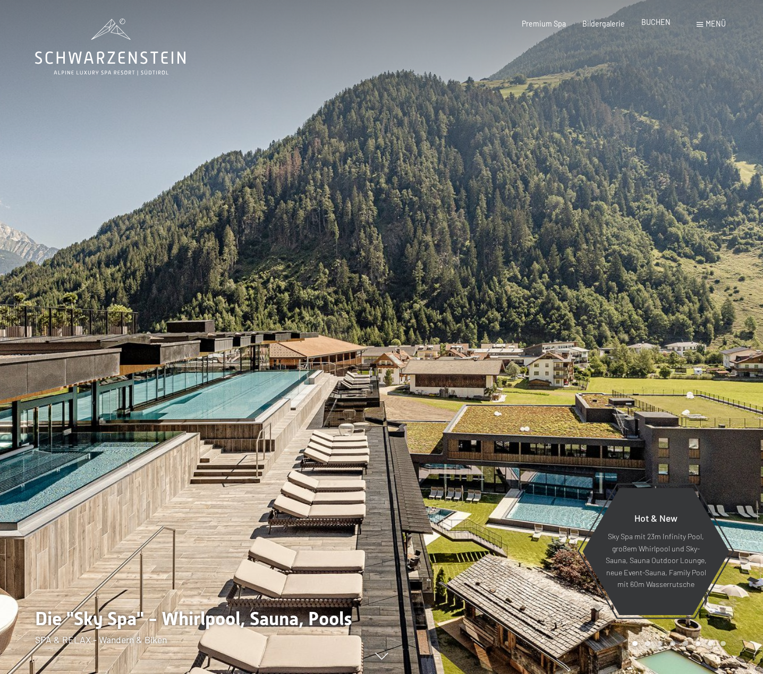
click at [655, 22] on span "BUCHEN" at bounding box center [655, 22] width 29 height 9
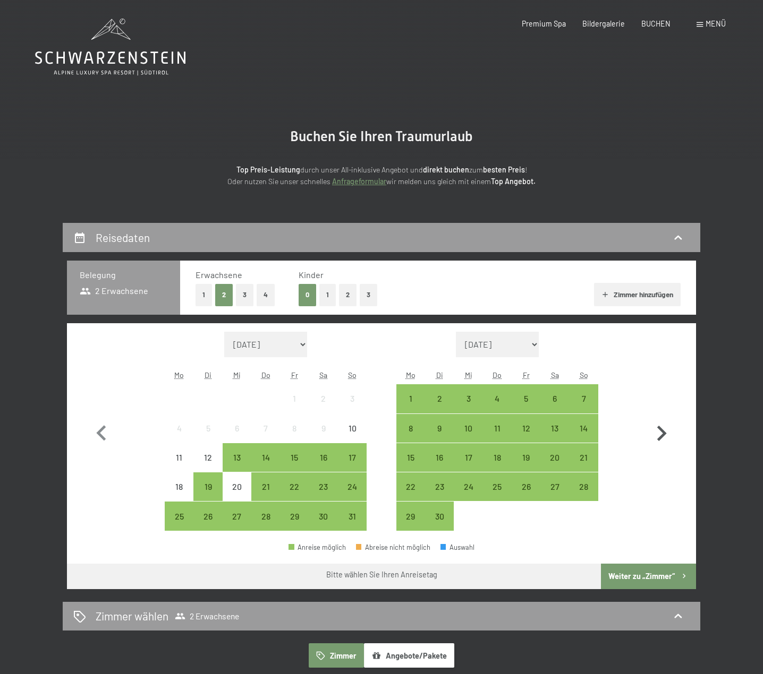
click at [663, 430] on icon "button" at bounding box center [662, 433] width 10 height 15
select select "[DATE]"
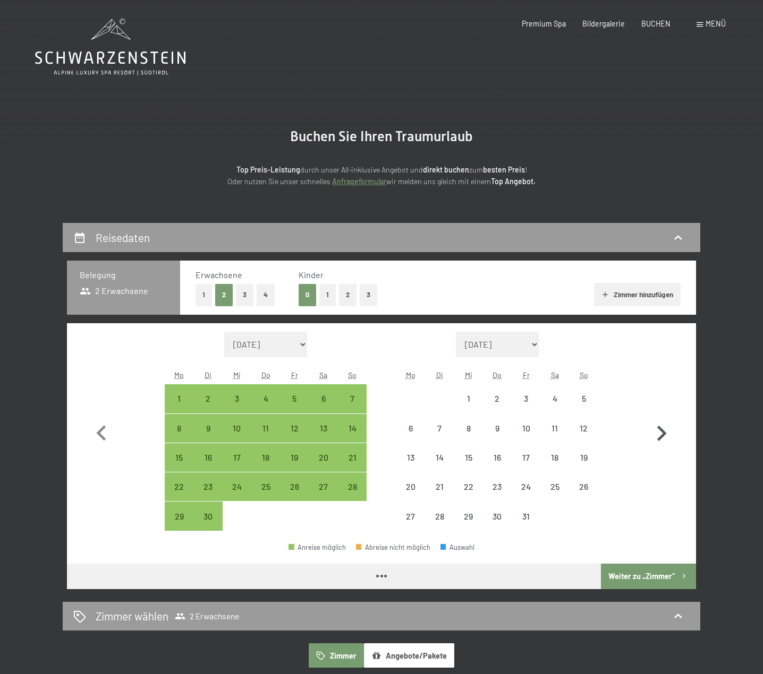
click at [663, 430] on icon "button" at bounding box center [662, 433] width 10 height 15
select select "[DATE]"
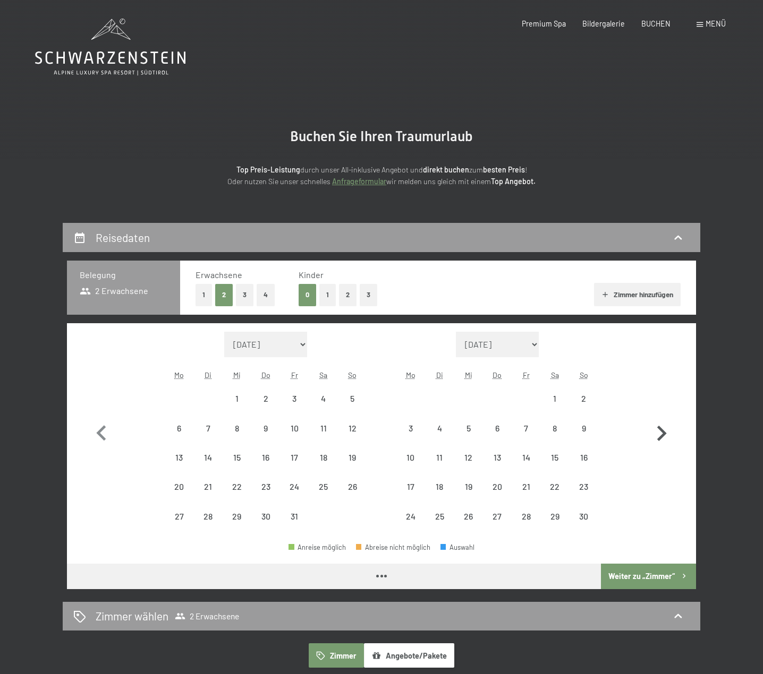
click at [663, 430] on icon "button" at bounding box center [662, 433] width 10 height 15
select select "[DATE]"
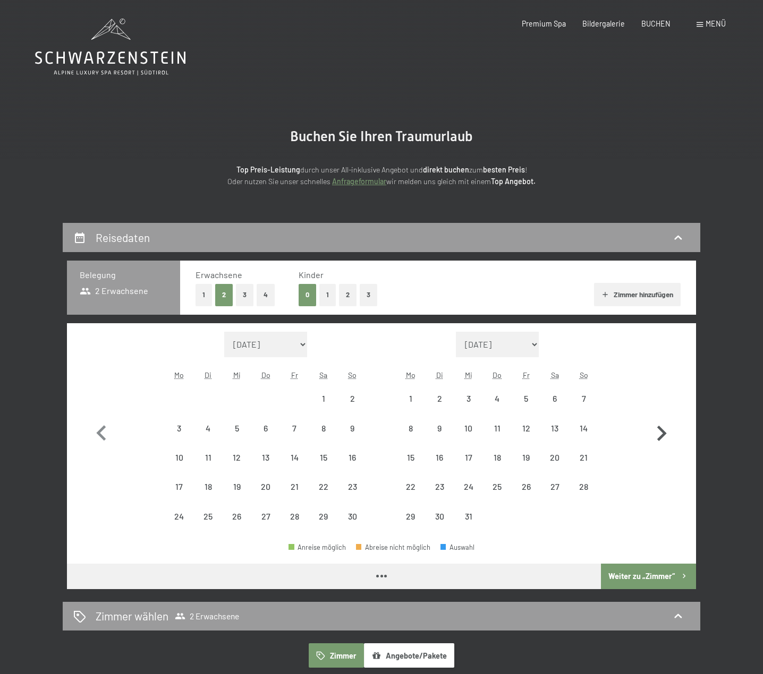
click at [663, 430] on icon "button" at bounding box center [662, 433] width 10 height 15
select select "[DATE]"
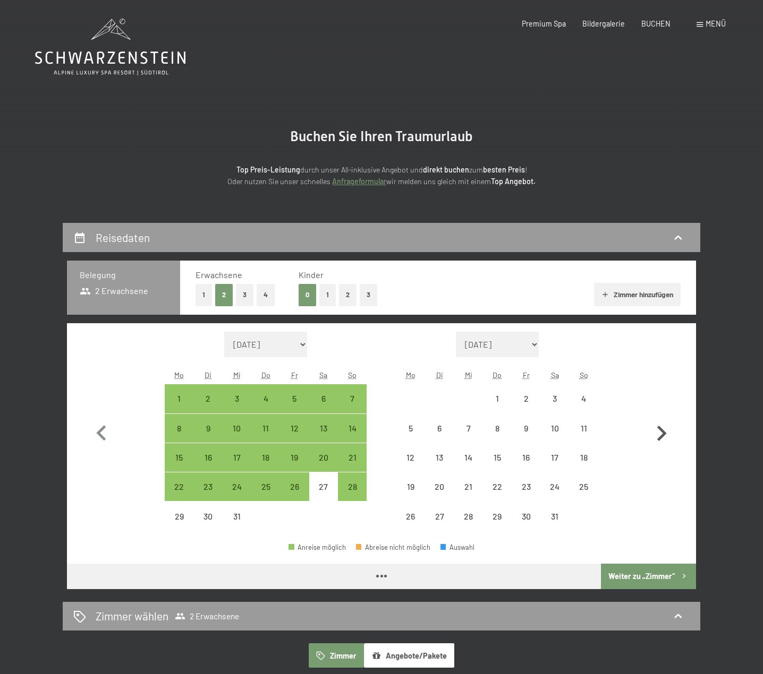
click at [663, 430] on icon "button" at bounding box center [662, 433] width 10 height 15
select select "[DATE]"
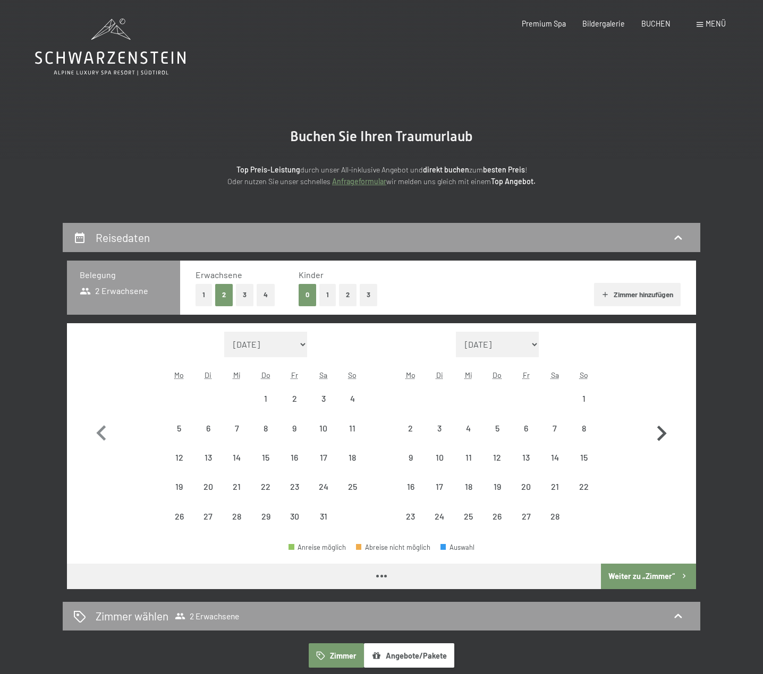
select select "[DATE]"
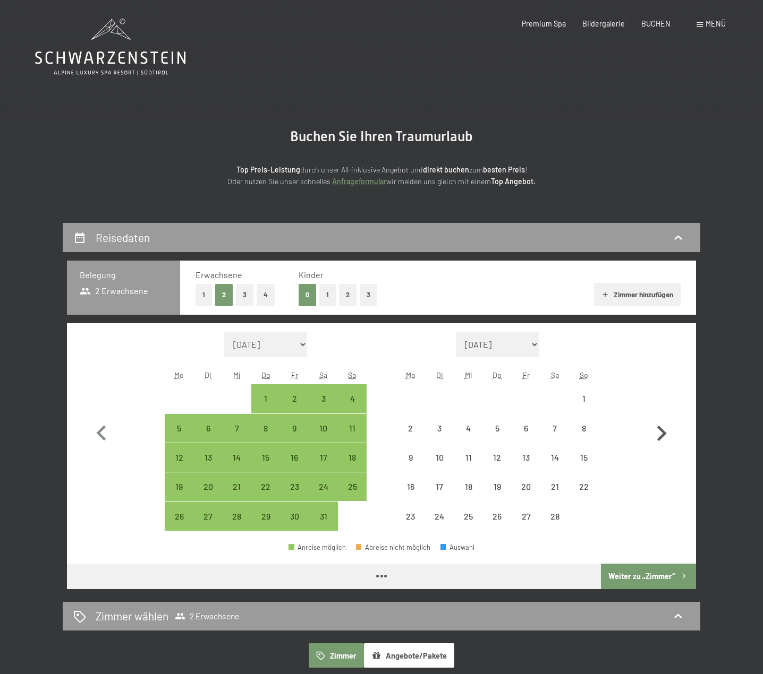
select select "[DATE]"
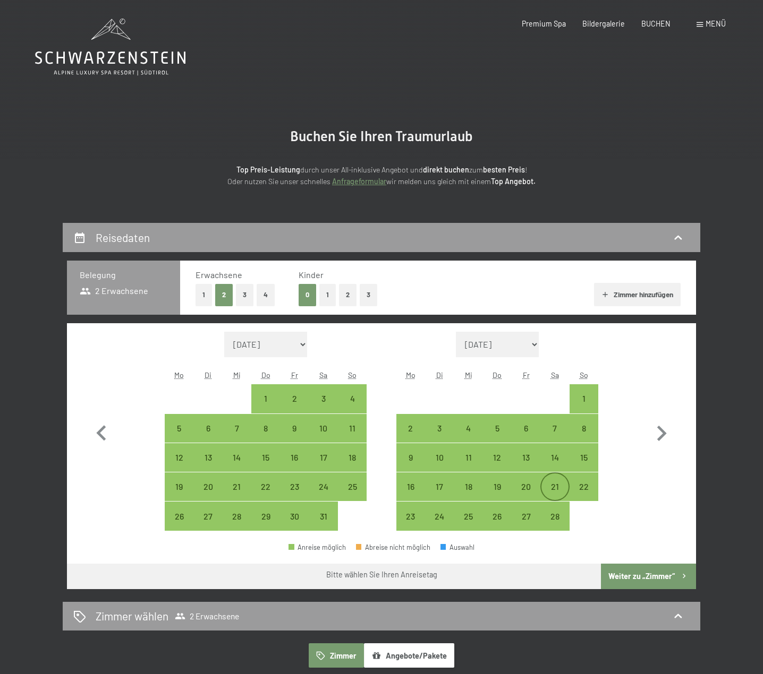
click at [554, 483] on div "21" at bounding box center [554, 496] width 27 height 27
select select "[DATE]"
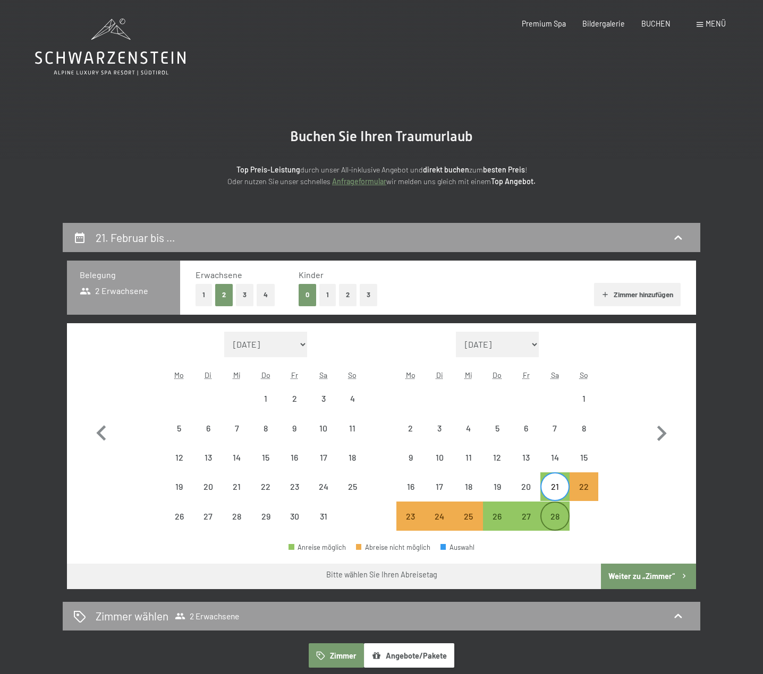
click at [553, 519] on div "28" at bounding box center [554, 525] width 27 height 27
select select "[DATE]"
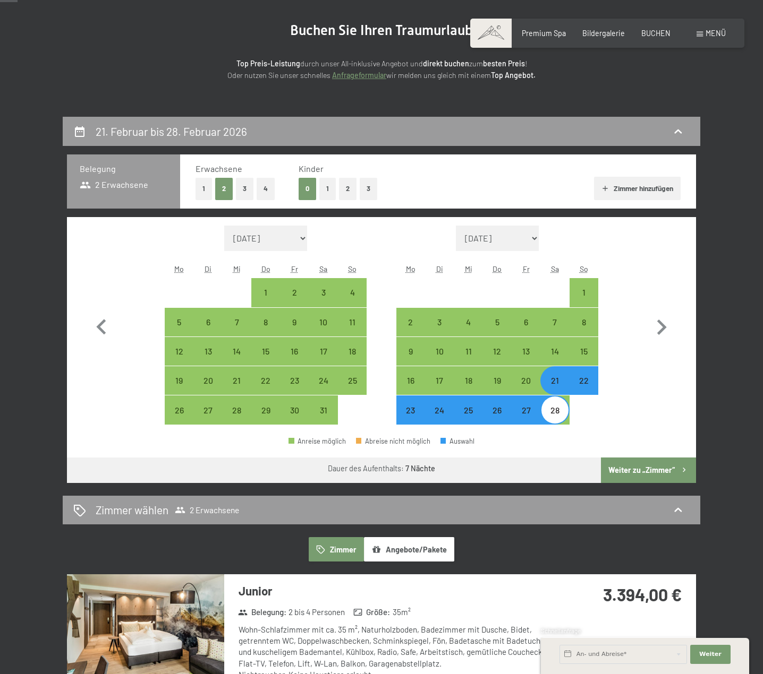
click at [646, 469] on button "Weiter zu „Zimmer“" at bounding box center [648, 470] width 95 height 25
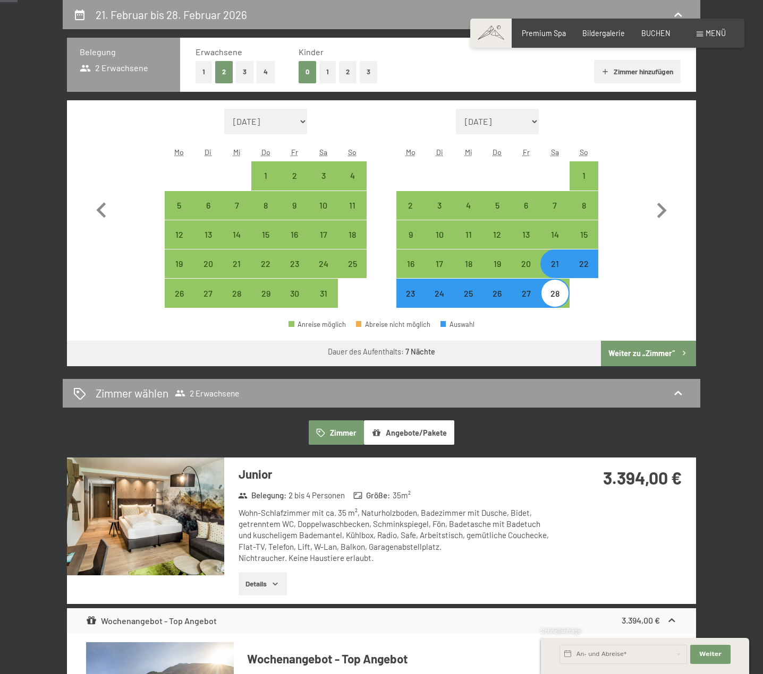
select select "[DATE]"
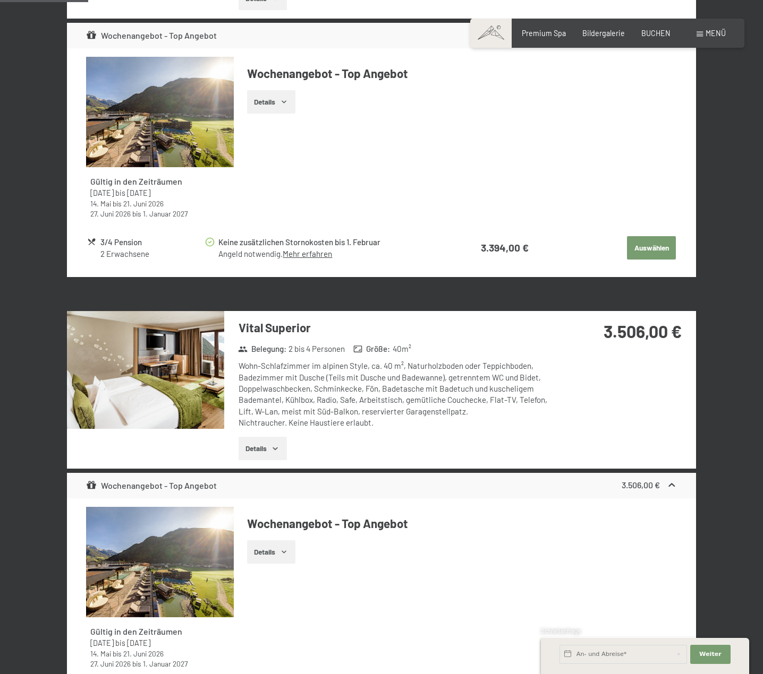
scroll to position [489, 0]
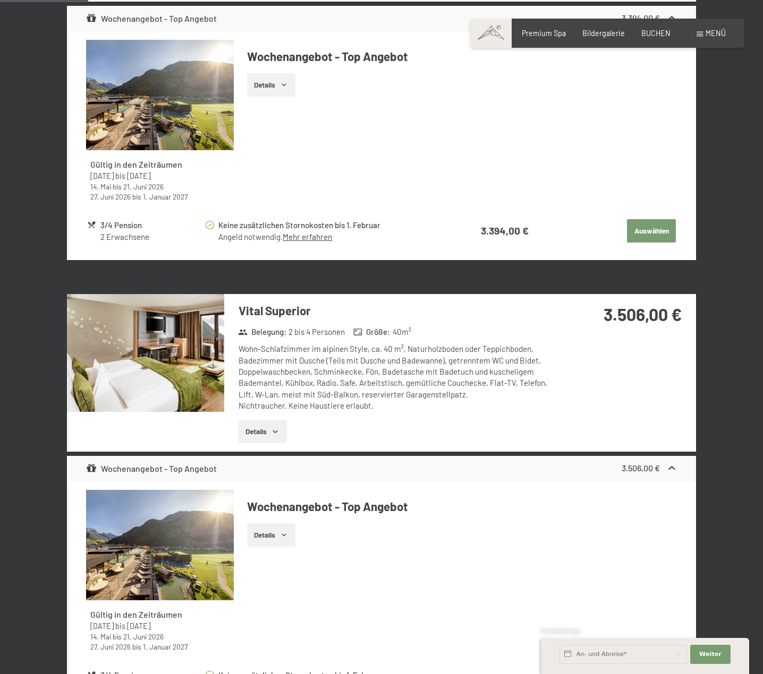
click at [304, 237] on link "Mehr erfahren" at bounding box center [306, 237] width 49 height 10
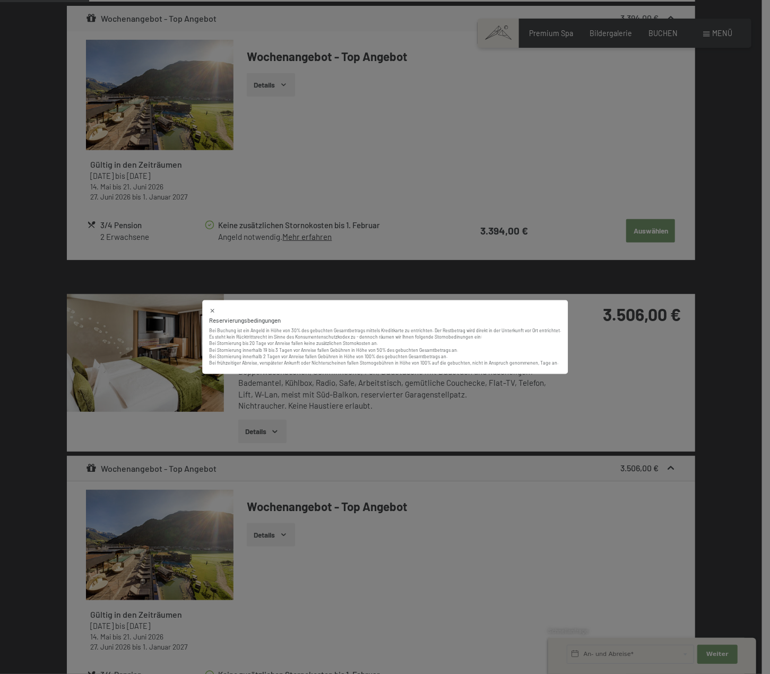
click at [311, 190] on div "Reservierungsbedingungen Bei Buchung ist ein Angeld in Höhe von 30% des gebucht…" at bounding box center [385, 337] width 770 height 674
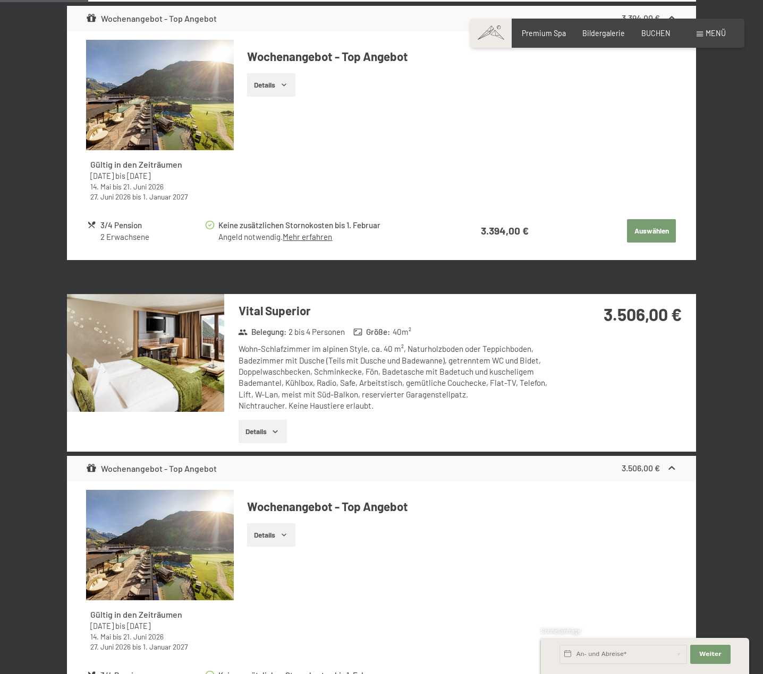
click at [272, 429] on icon "button" at bounding box center [275, 431] width 8 height 8
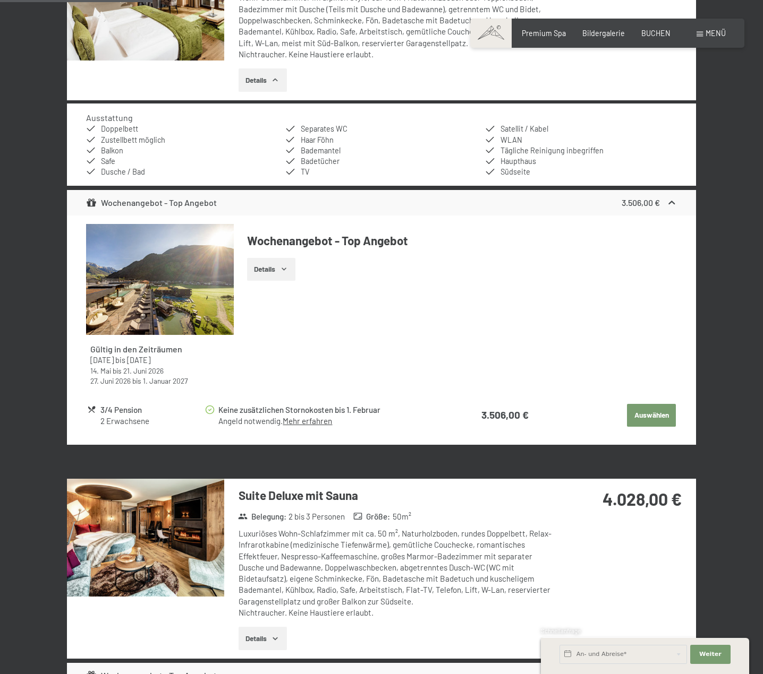
scroll to position [860, 0]
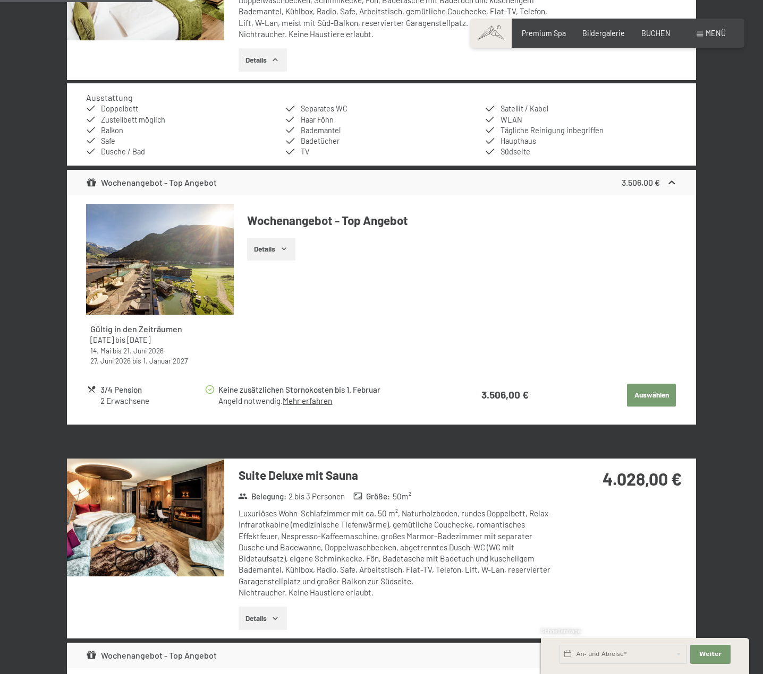
click at [273, 619] on icon "button" at bounding box center [275, 618] width 8 height 8
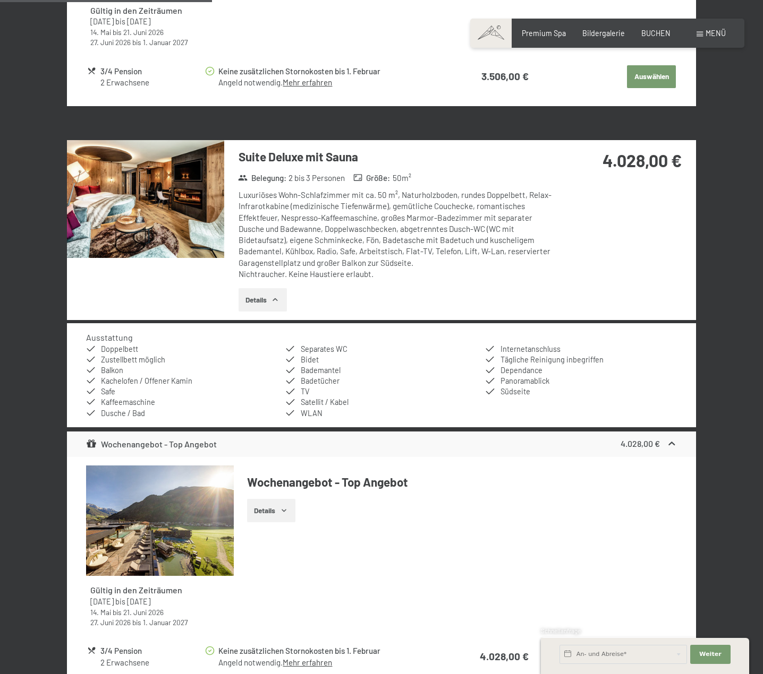
scroll to position [1232, 0]
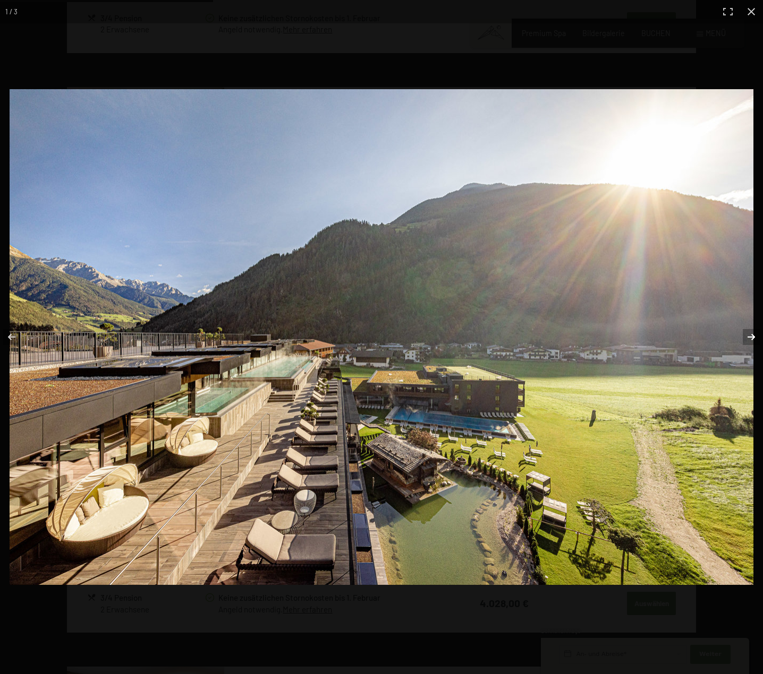
click at [743, 336] on button "button" at bounding box center [743, 337] width 37 height 53
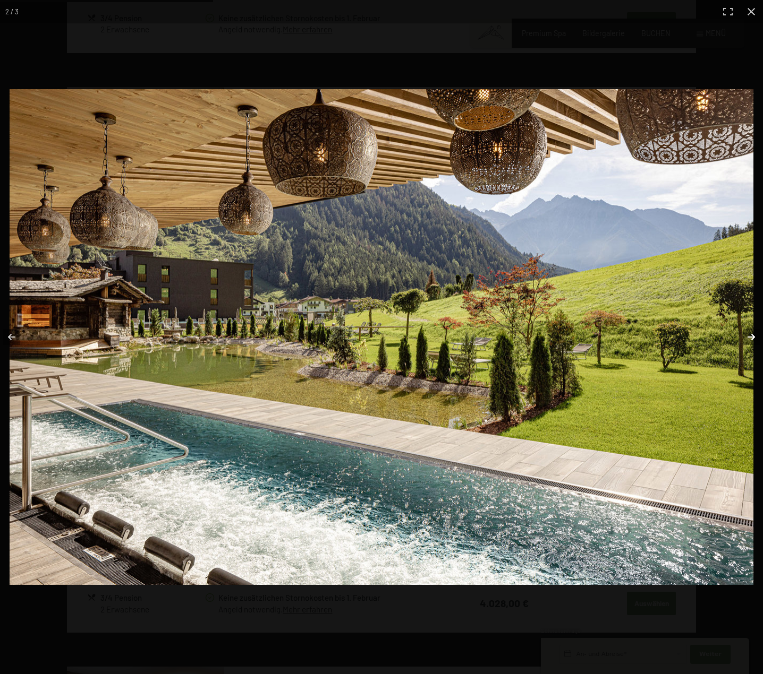
click at [743, 336] on button "button" at bounding box center [743, 337] width 37 height 53
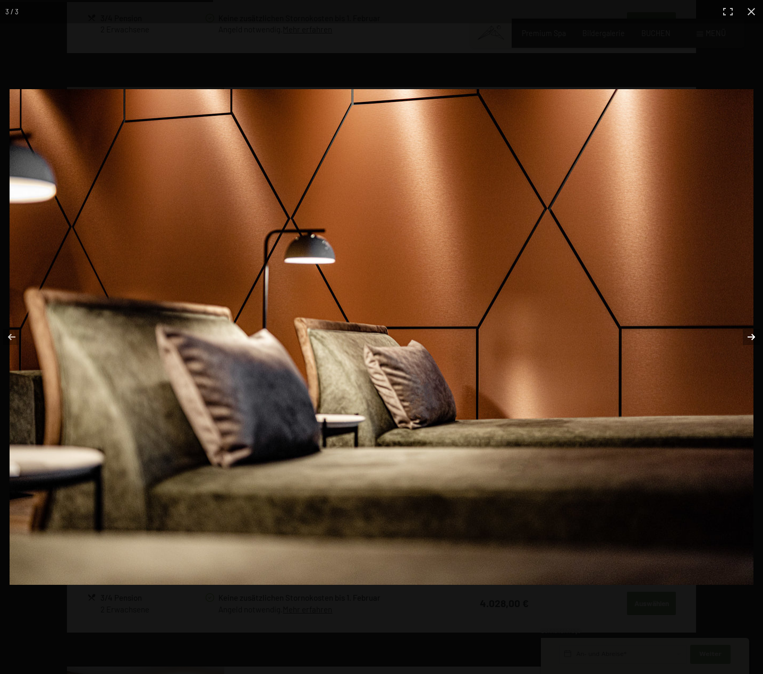
click at [743, 336] on button "button" at bounding box center [743, 337] width 37 height 53
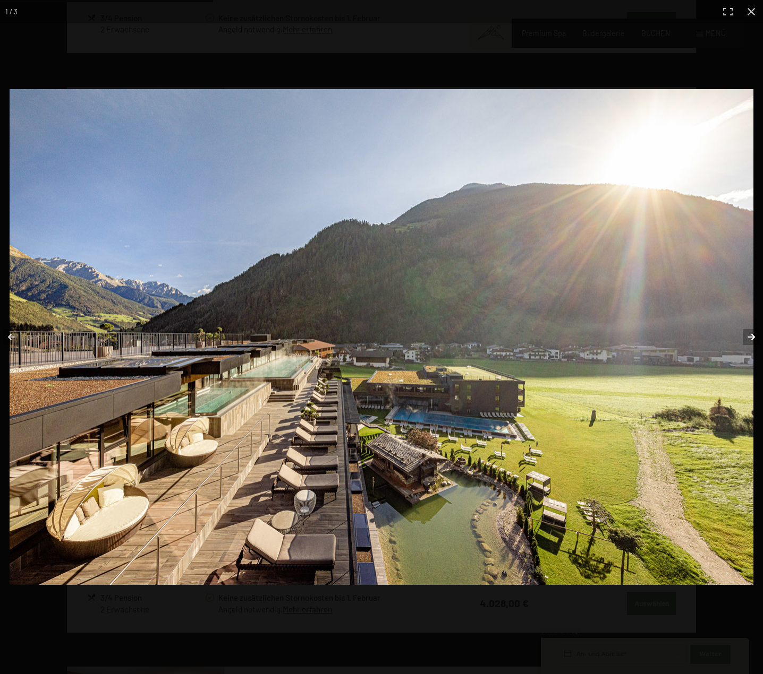
click at [743, 336] on button "button" at bounding box center [743, 337] width 37 height 53
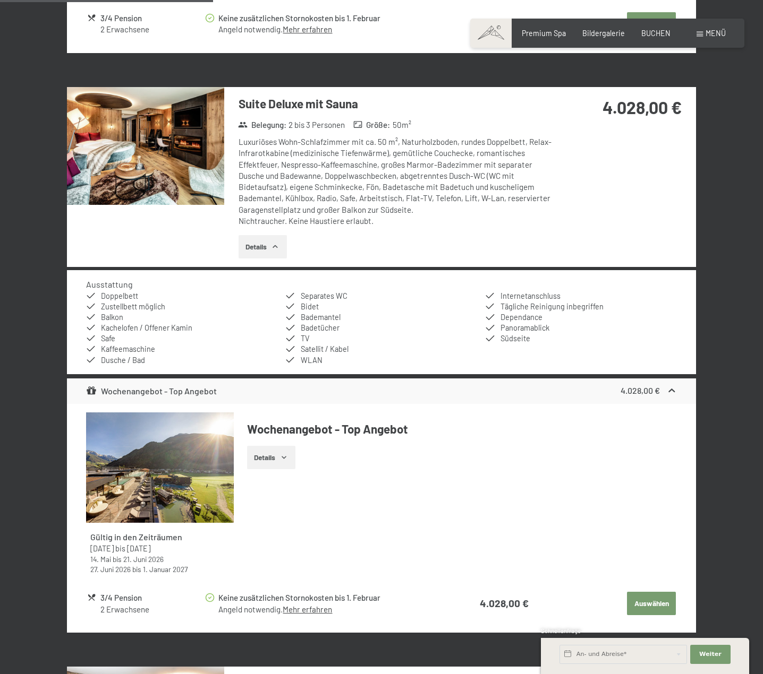
click at [0, 0] on button "button" at bounding box center [0, 0] width 0 height 0
click at [181, 134] on img at bounding box center [145, 146] width 157 height 118
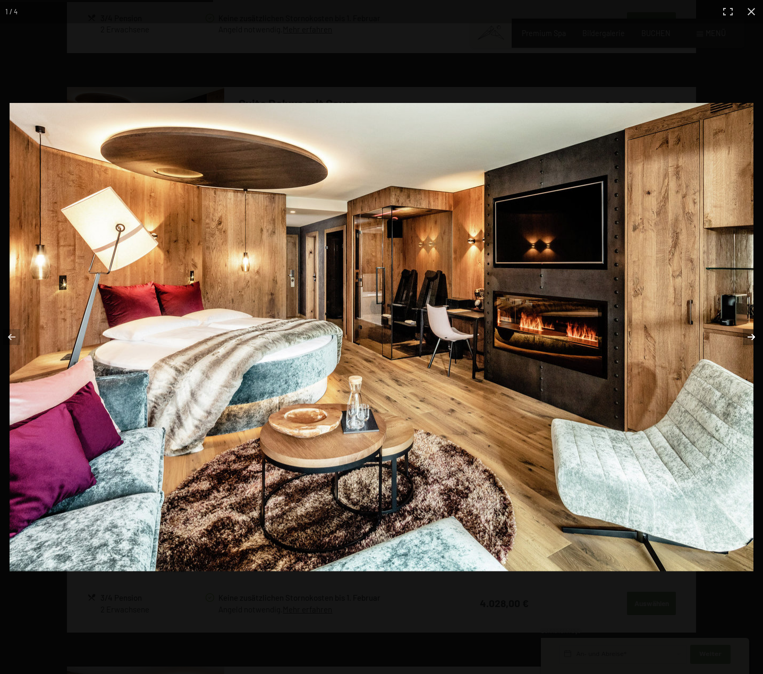
click at [750, 335] on button "button" at bounding box center [743, 337] width 37 height 53
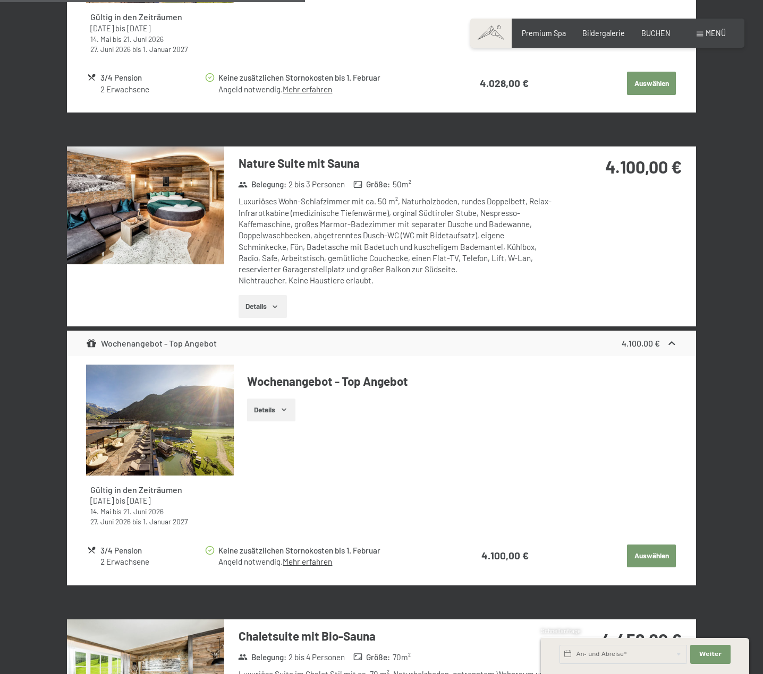
scroll to position [1763, 0]
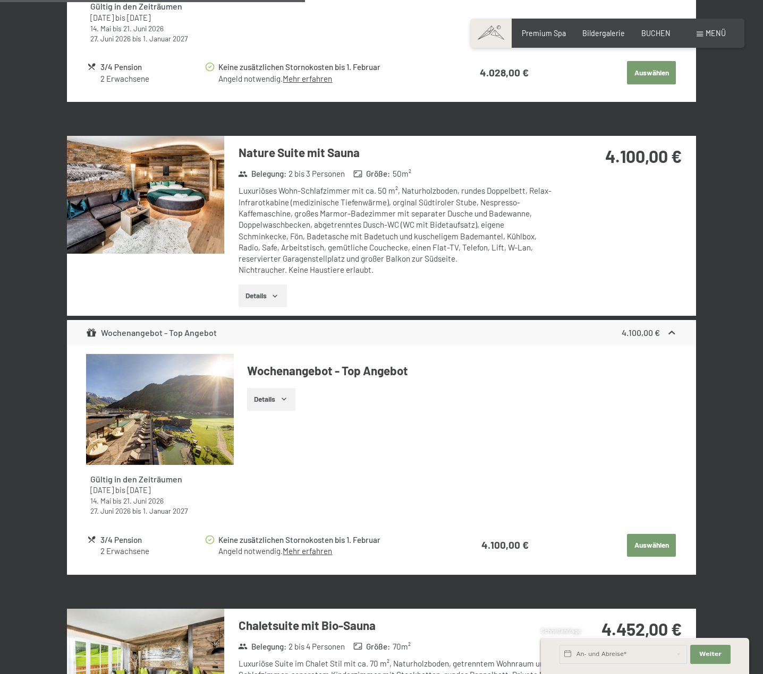
click at [139, 199] on img at bounding box center [145, 195] width 157 height 118
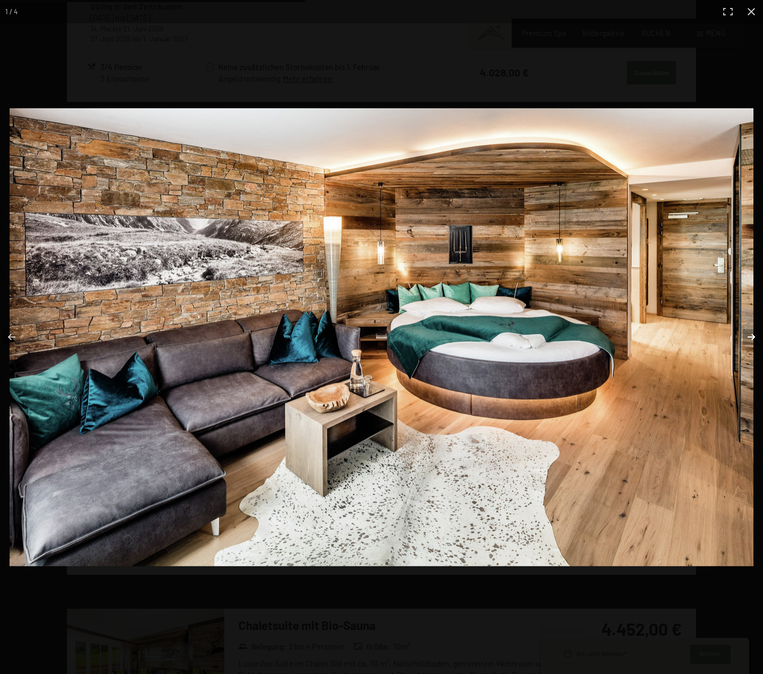
click at [751, 337] on button "button" at bounding box center [743, 337] width 37 height 53
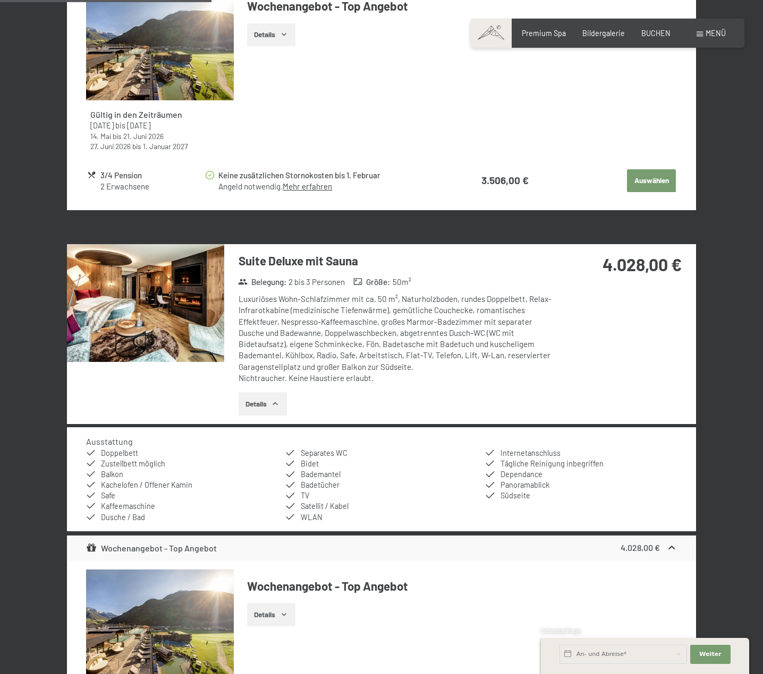
scroll to position [1073, 0]
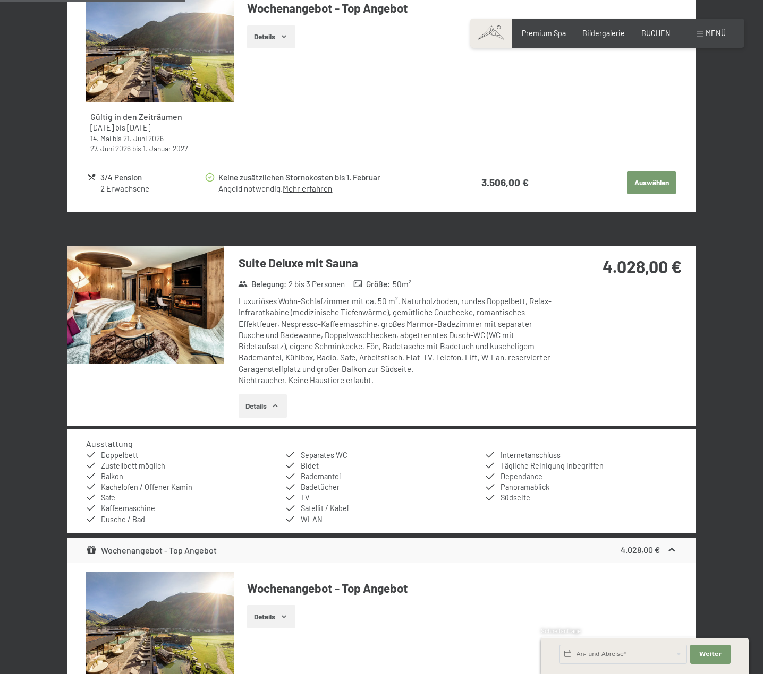
click at [264, 408] on button "Details" at bounding box center [262, 406] width 48 height 23
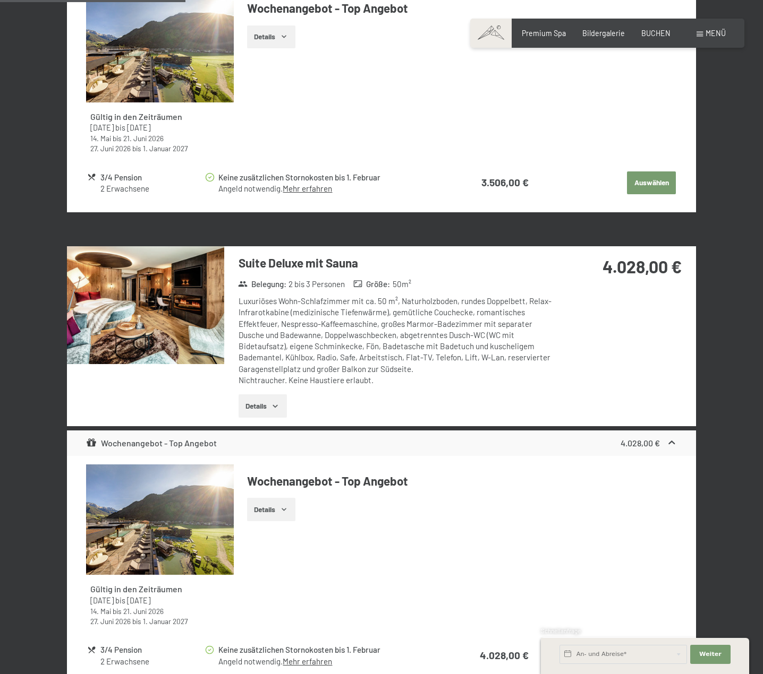
click at [165, 315] on img at bounding box center [145, 305] width 157 height 118
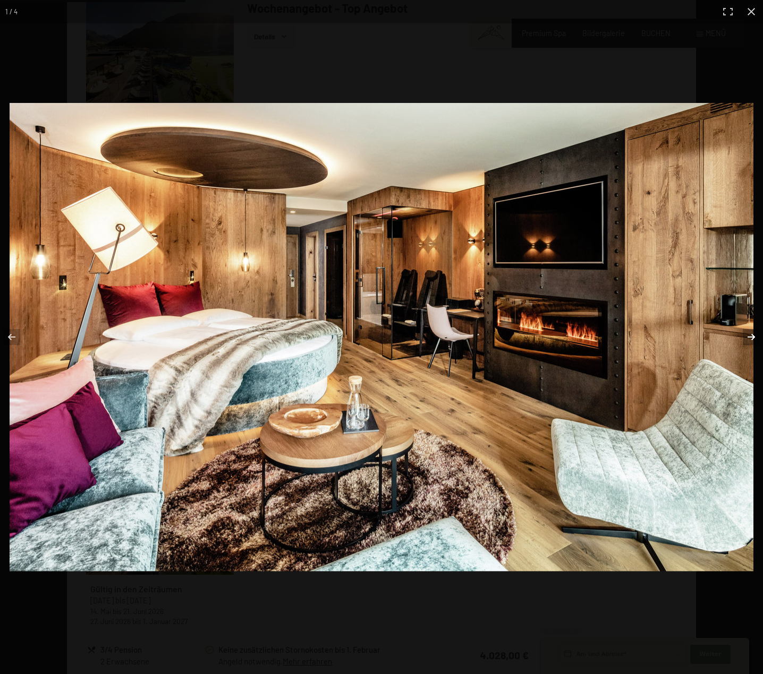
click at [743, 337] on button "button" at bounding box center [743, 337] width 37 height 53
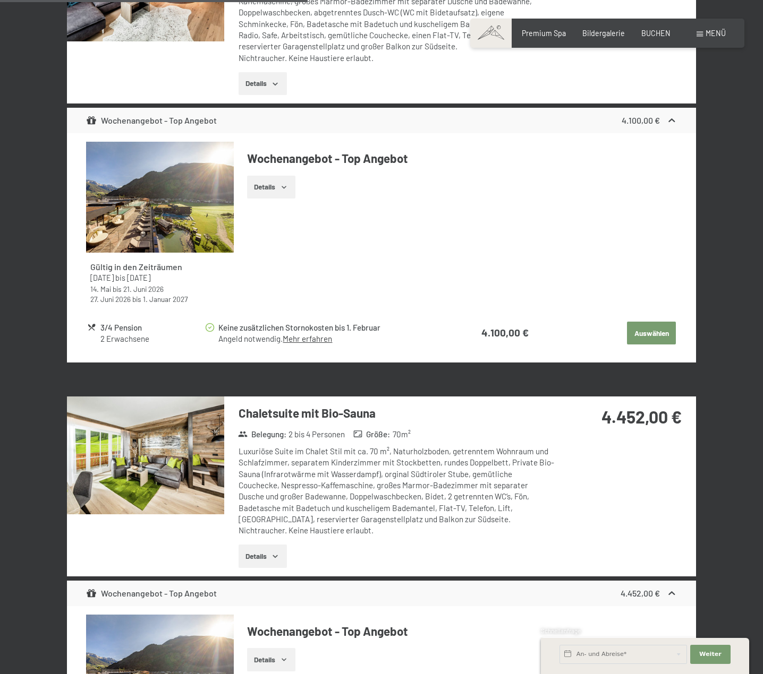
scroll to position [1869, 0]
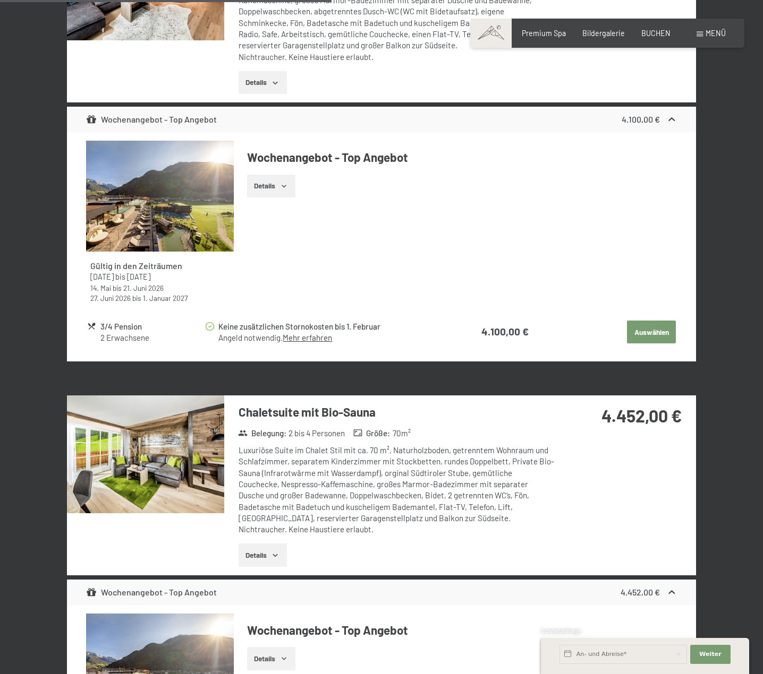
click at [168, 466] on img at bounding box center [145, 455] width 157 height 118
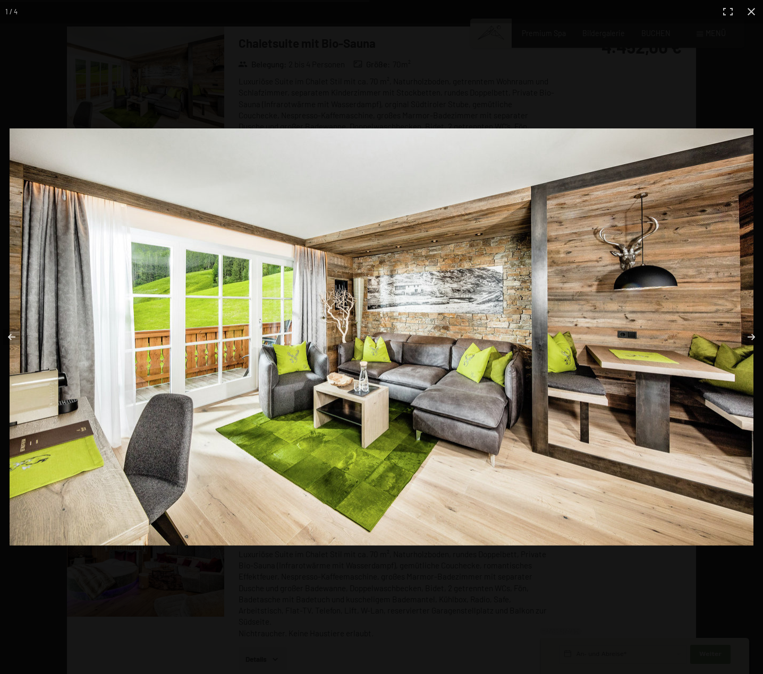
scroll to position [2347, 0]
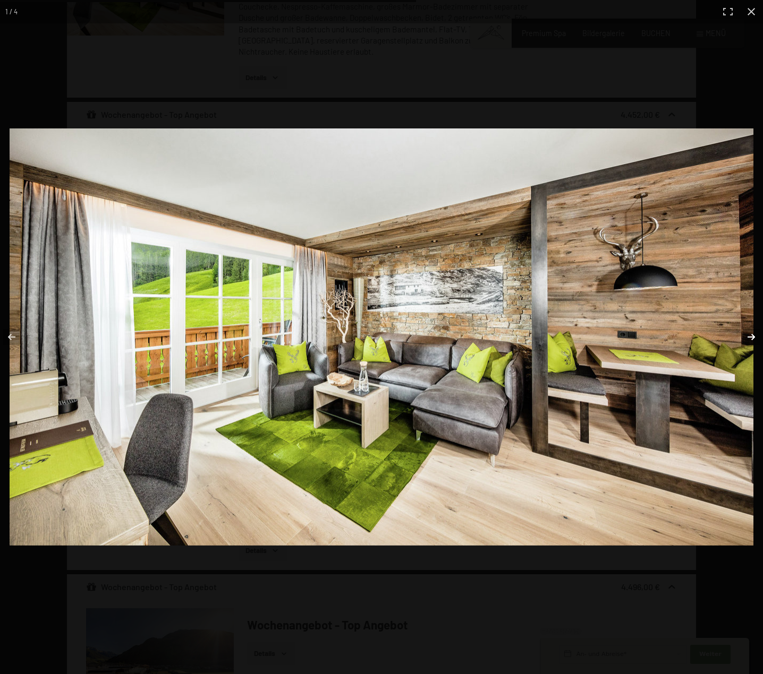
click at [752, 340] on button "button" at bounding box center [743, 337] width 37 height 53
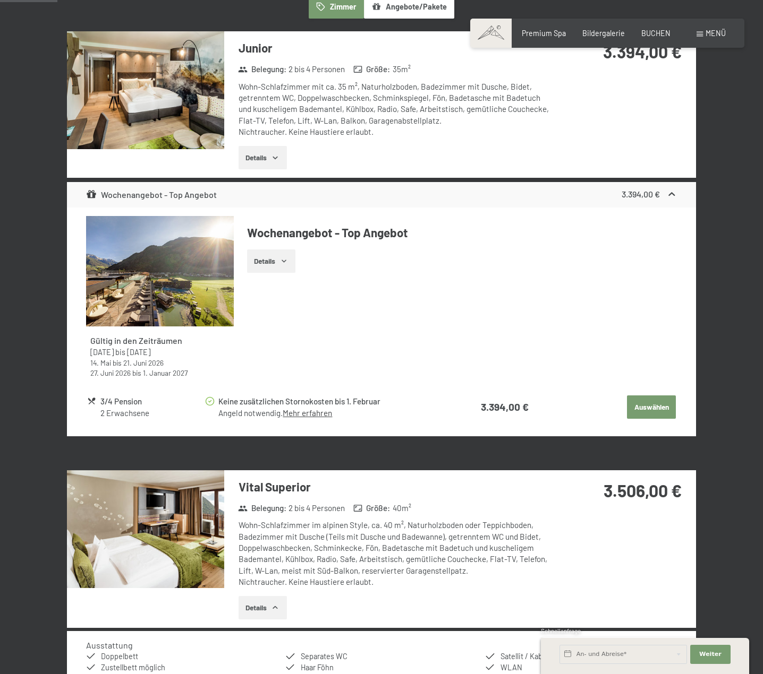
scroll to position [329, 0]
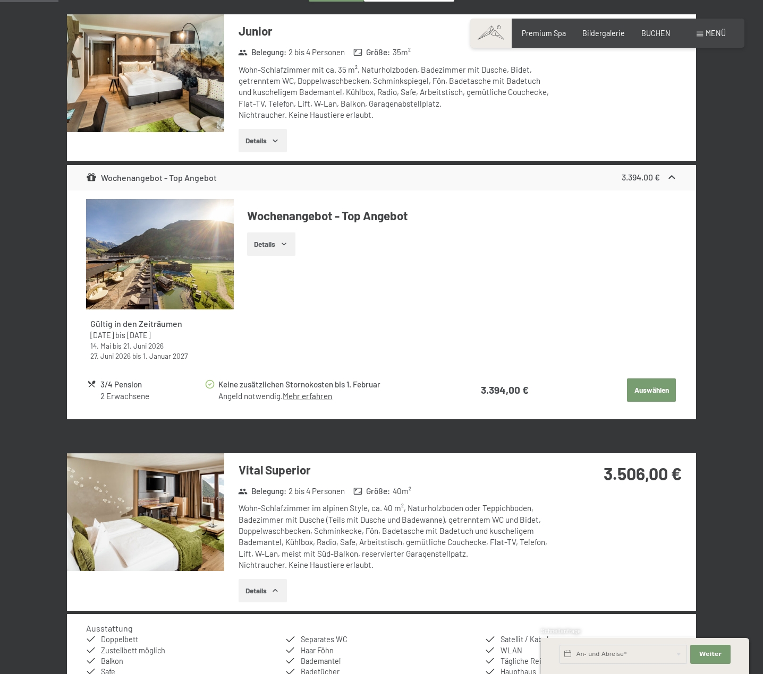
click at [563, 551] on div "Vital Superior Belegung : 2 bis 4 Personen Größe : 40 m² Wohn-Schlafzimmer im a…" at bounding box center [381, 532] width 629 height 158
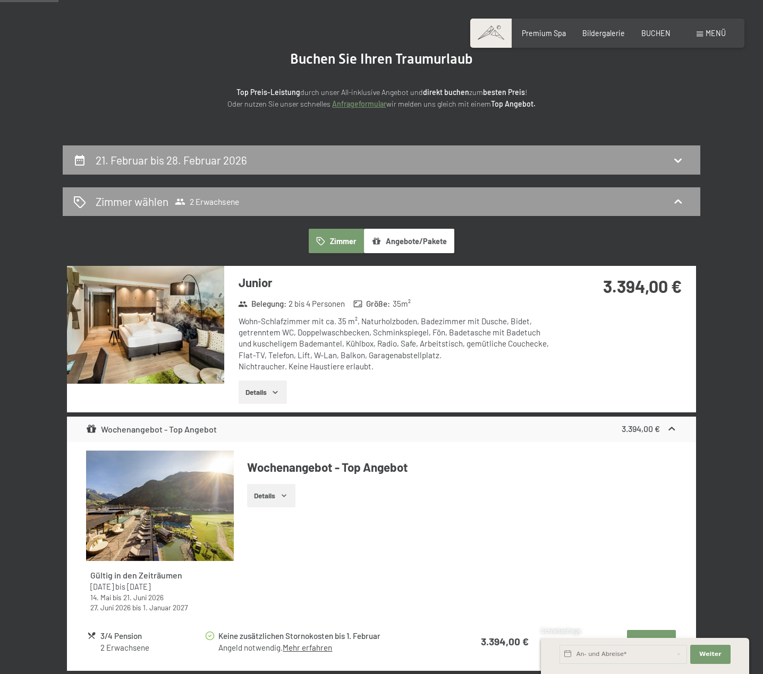
scroll to position [0, 0]
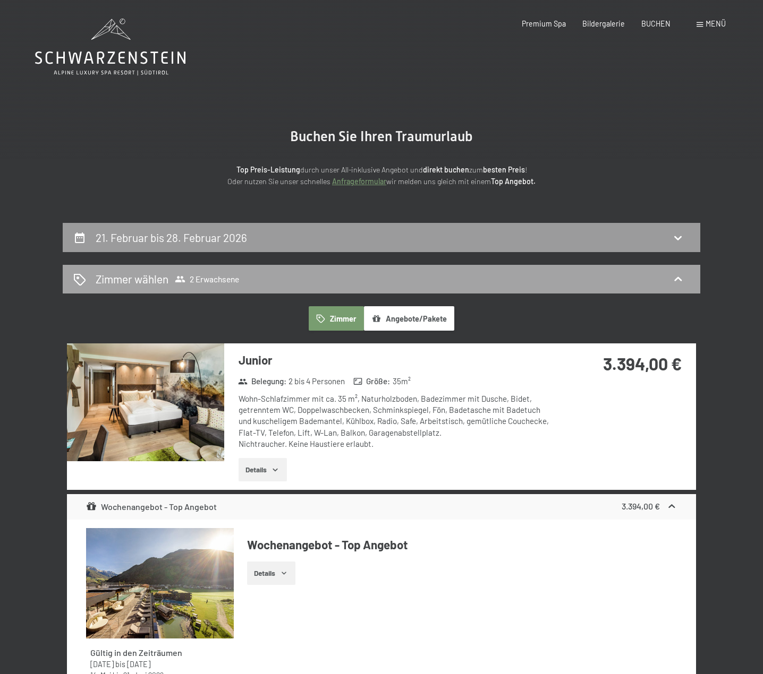
click at [228, 279] on span "2 Erwachsene" at bounding box center [207, 279] width 64 height 11
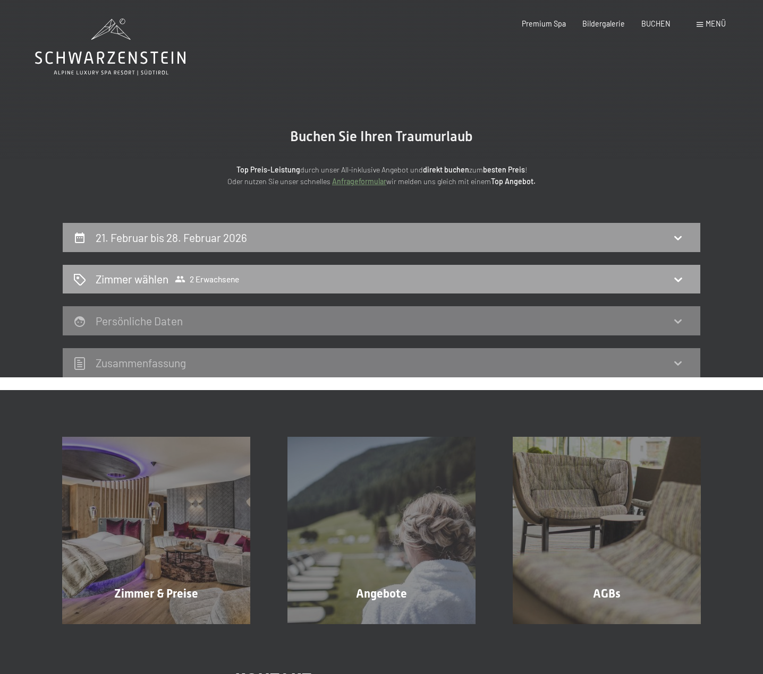
click at [150, 278] on h2 "Zimmer wählen" at bounding box center [132, 278] width 73 height 15
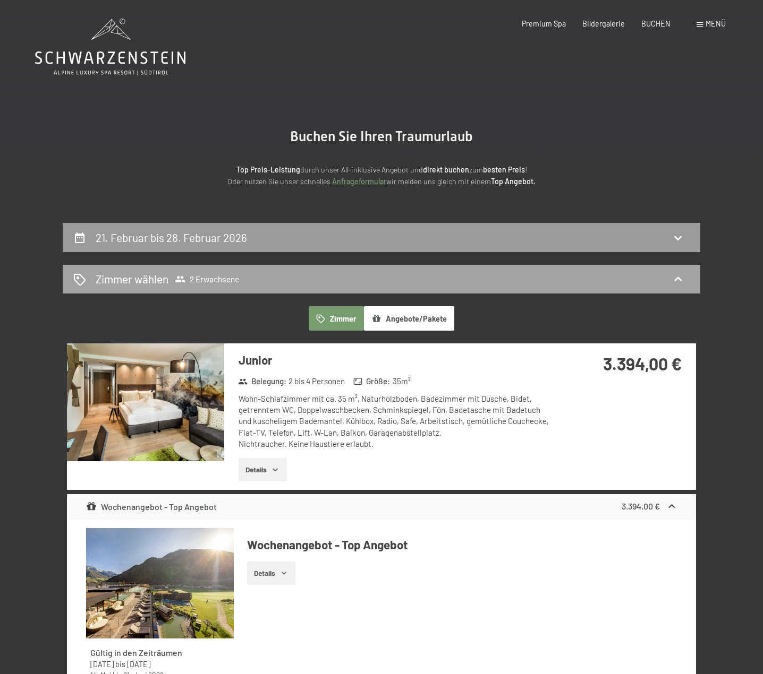
click at [150, 278] on h2 "Zimmer wählen" at bounding box center [132, 278] width 73 height 15
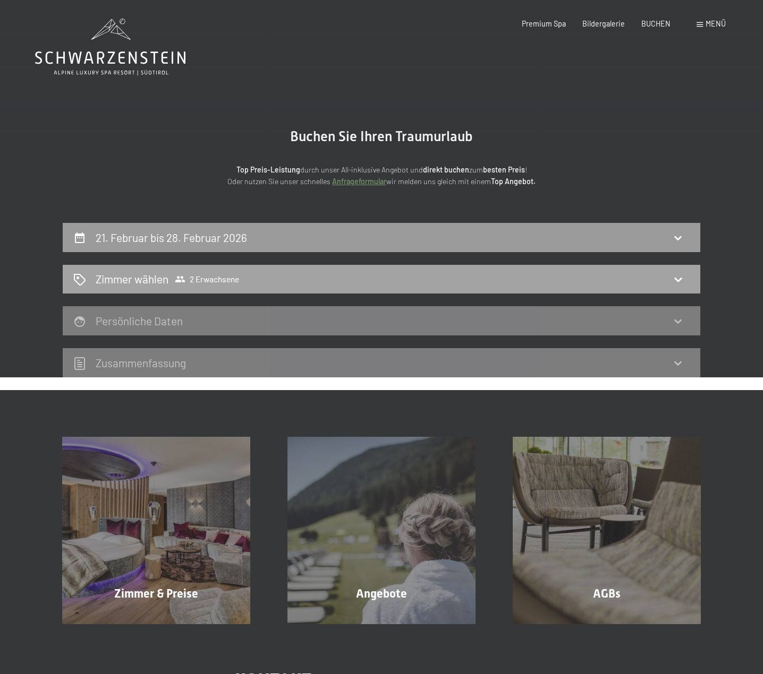
click at [150, 278] on h2 "Zimmer wählen" at bounding box center [132, 278] width 73 height 15
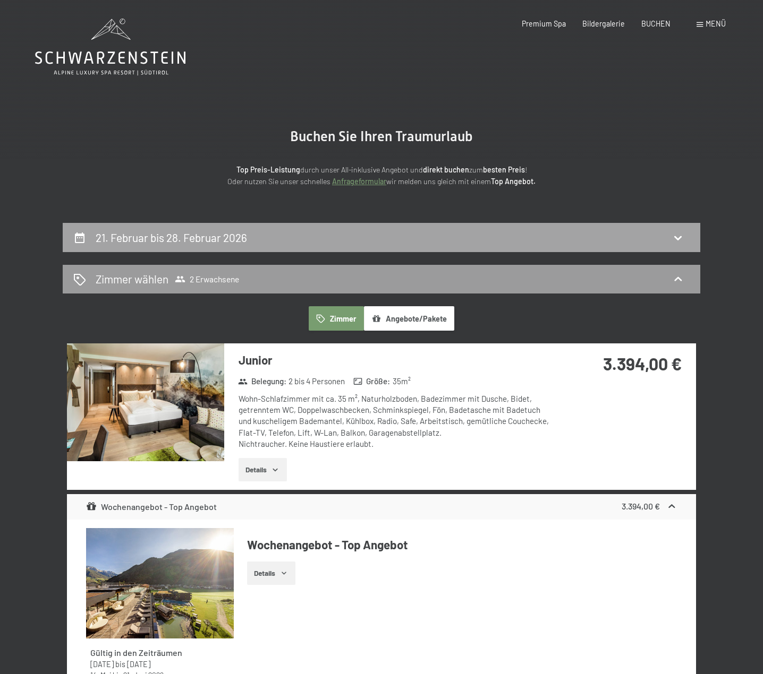
click at [249, 239] on div "21. Februar bis 28. Februar 2026" at bounding box center [174, 237] width 156 height 15
select select "[DATE]"
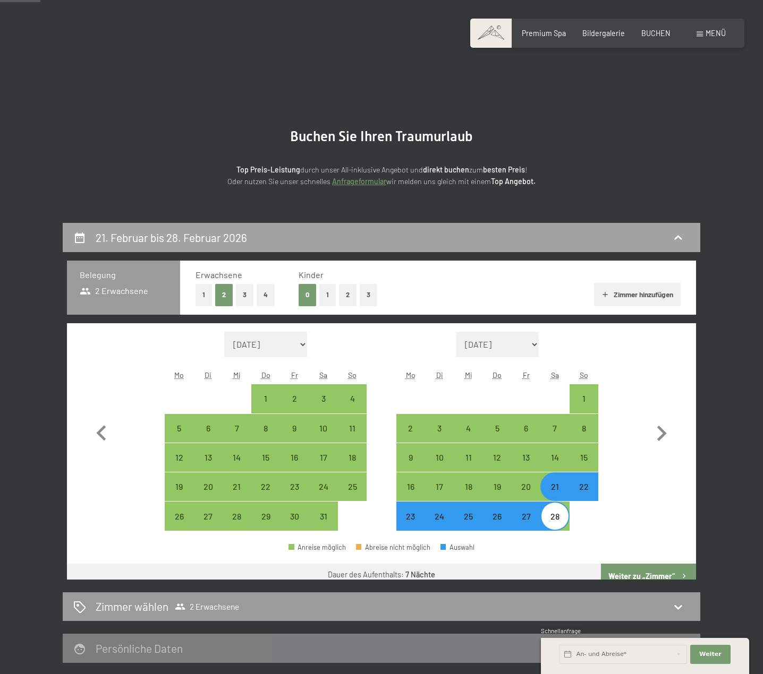
scroll to position [223, 0]
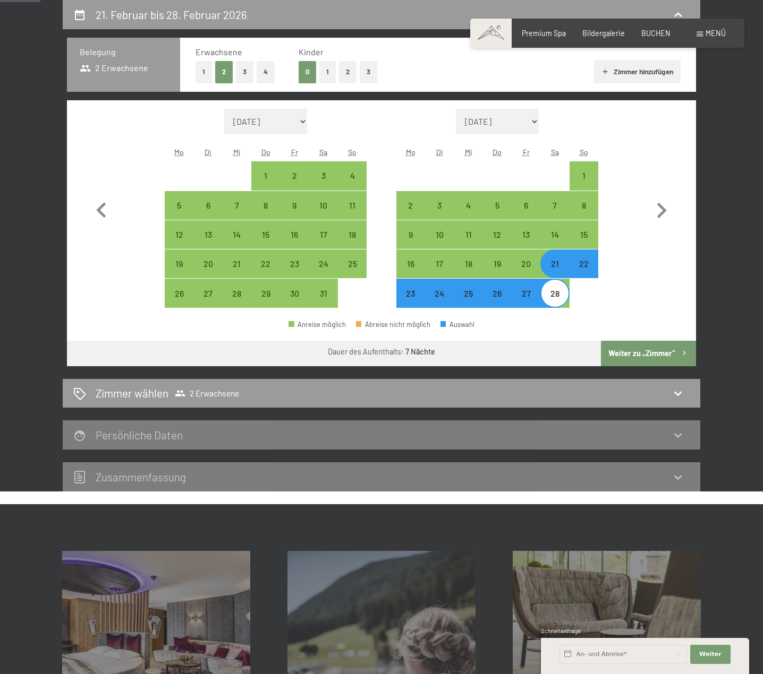
click at [196, 69] on button "1" at bounding box center [203, 72] width 16 height 22
select select "[DATE]"
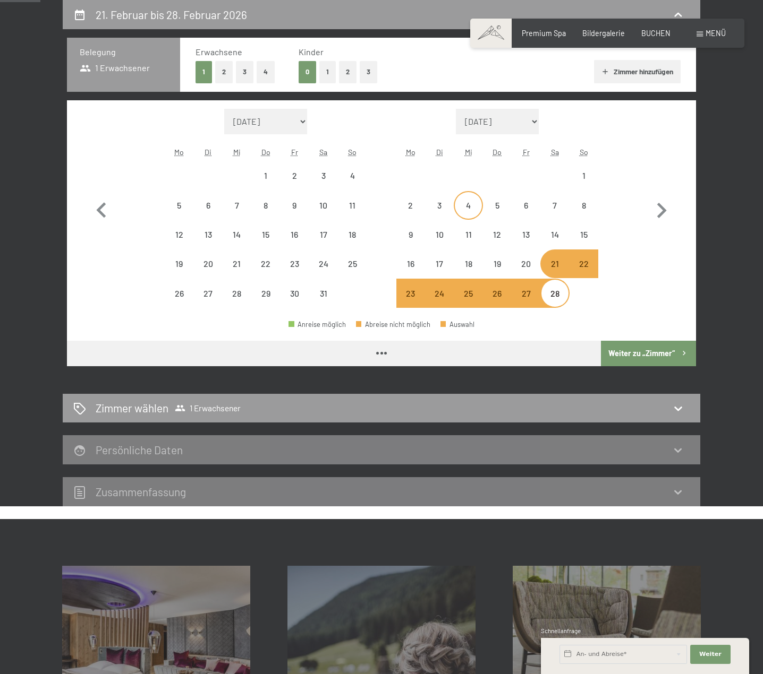
select select "[DATE]"
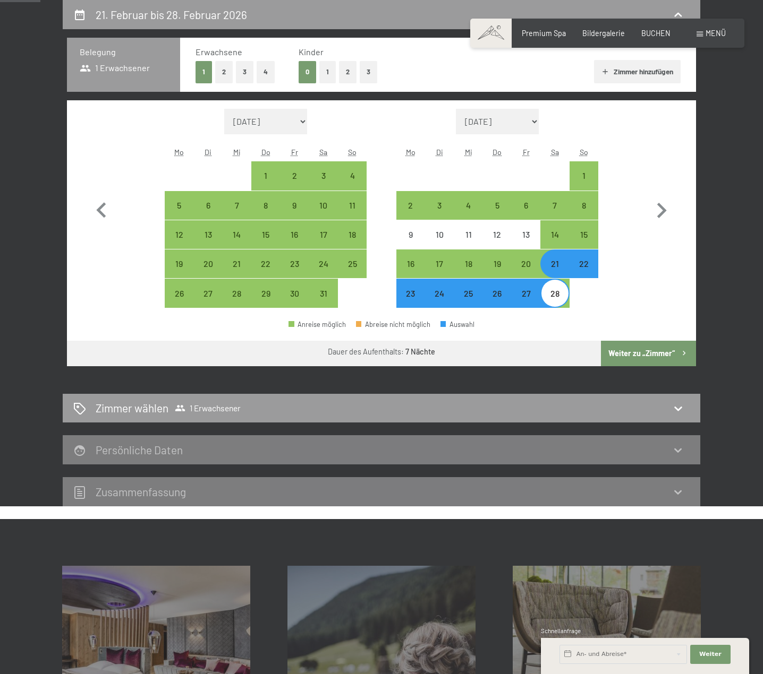
click at [622, 350] on button "Weiter zu „Zimmer“" at bounding box center [648, 353] width 95 height 25
select select "[DATE]"
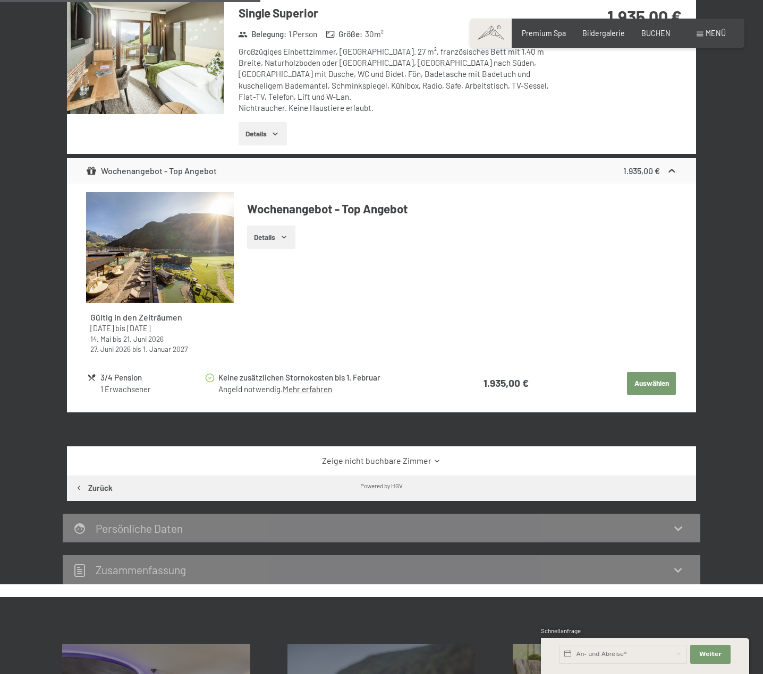
scroll to position [276, 0]
